Goal: Information Seeking & Learning: Learn about a topic

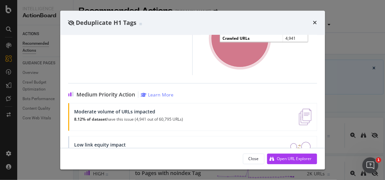
scroll to position [151, 0]
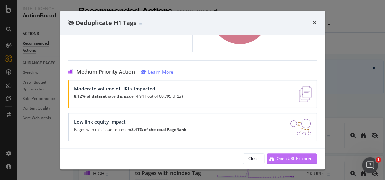
click at [278, 157] on div "Open URL Explorer" at bounding box center [294, 159] width 35 height 6
click at [314, 24] on icon "times" at bounding box center [315, 22] width 4 height 5
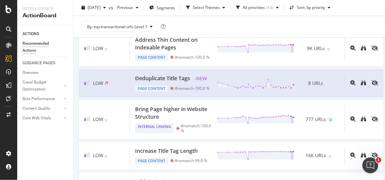
scroll to position [421, 0]
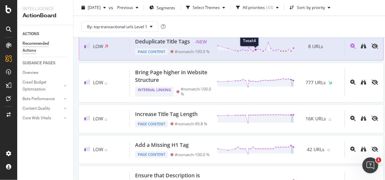
click at [248, 51] on icon at bounding box center [256, 46] width 78 height 10
click at [361, 49] on icon "binoculars" at bounding box center [363, 45] width 5 height 5
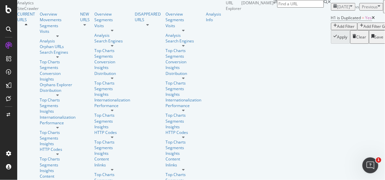
scroll to position [301, 0]
